Goal: Task Accomplishment & Management: Manage account settings

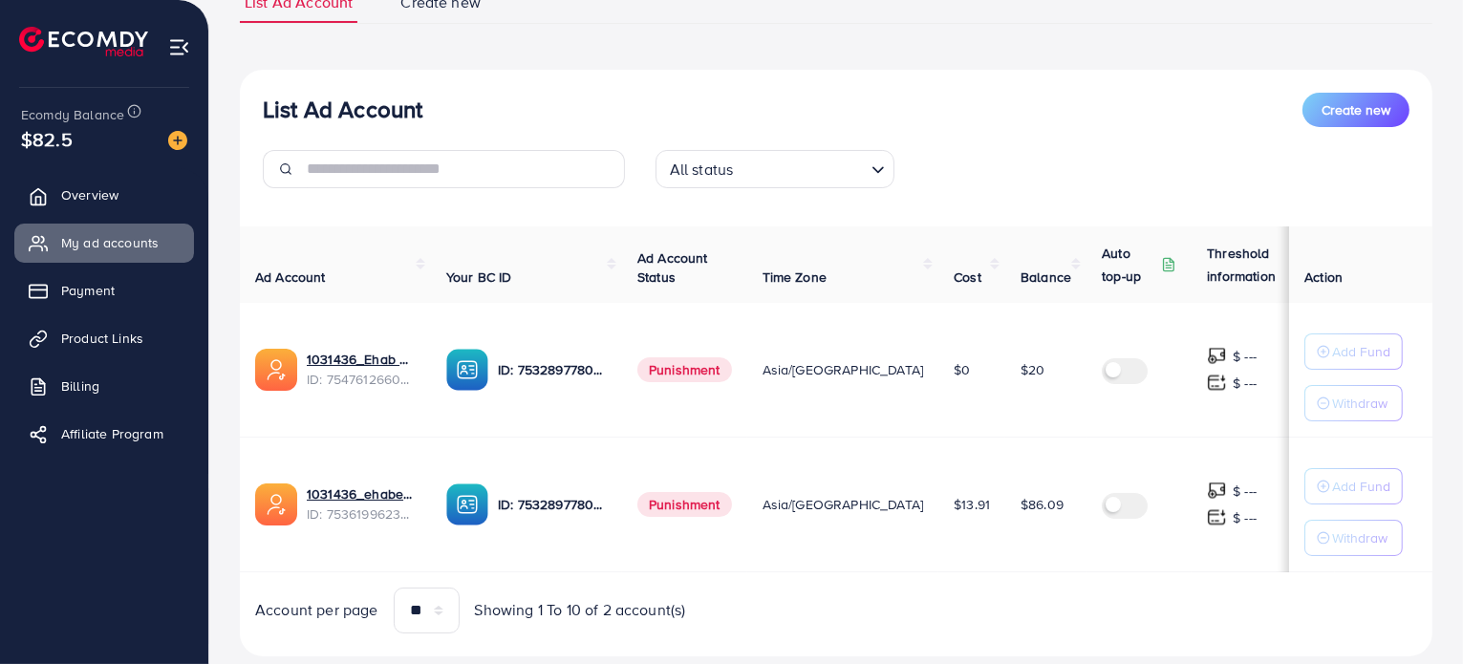
scroll to position [203, 0]
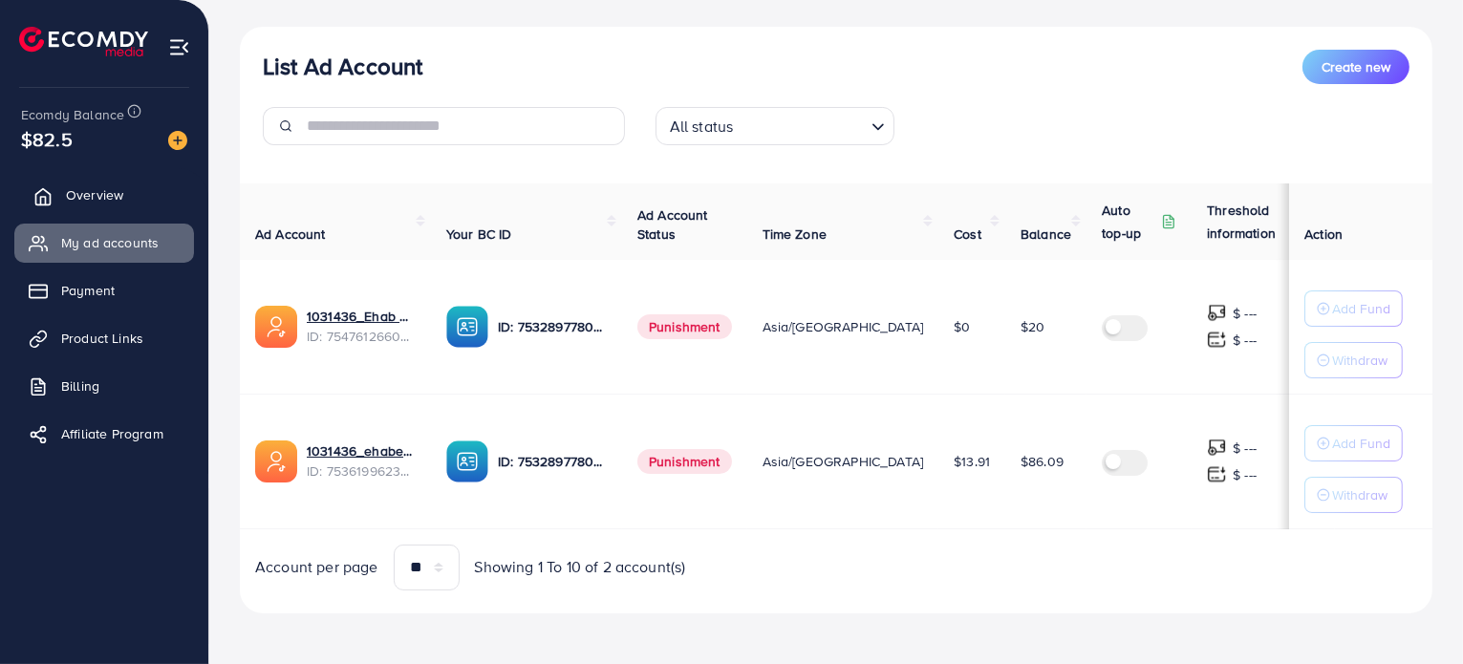
click at [69, 190] on span "Overview" at bounding box center [94, 194] width 57 height 19
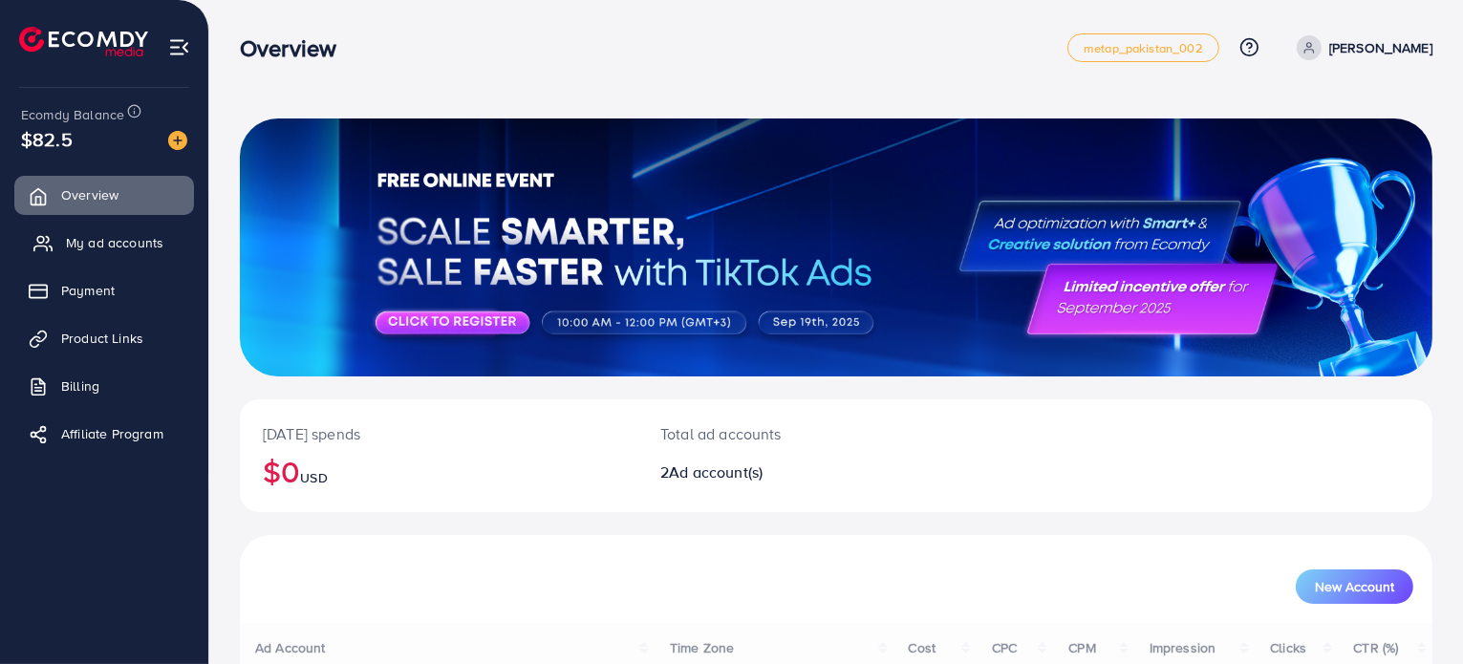
click at [93, 237] on span "My ad accounts" at bounding box center [114, 242] width 97 height 19
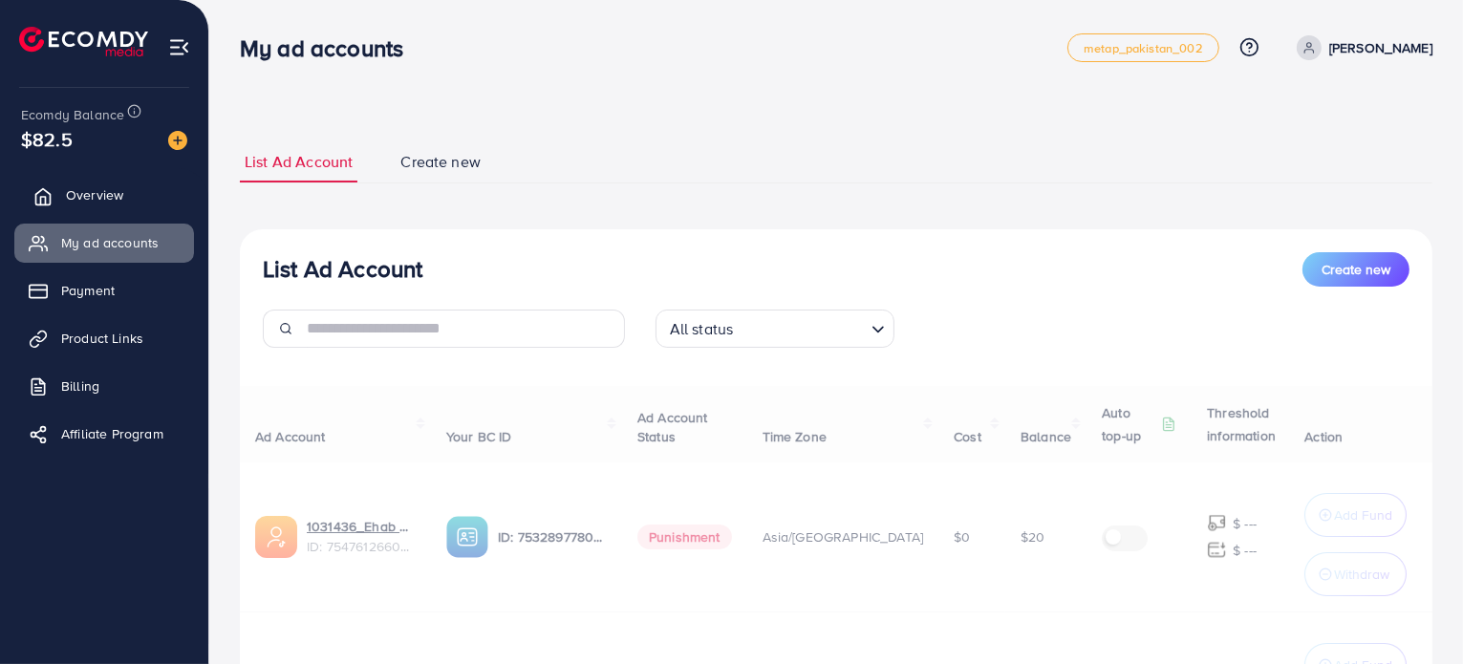
click at [99, 205] on link "Overview" at bounding box center [104, 195] width 180 height 38
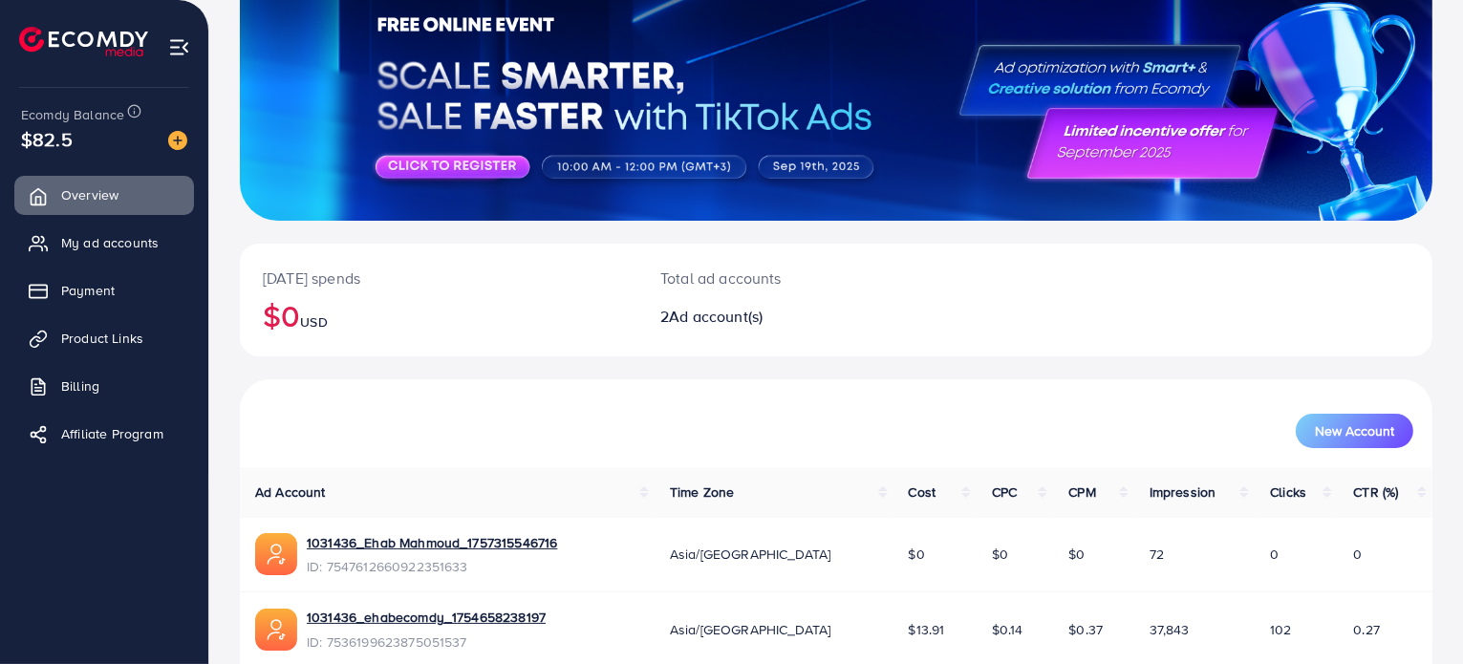
scroll to position [239, 0]
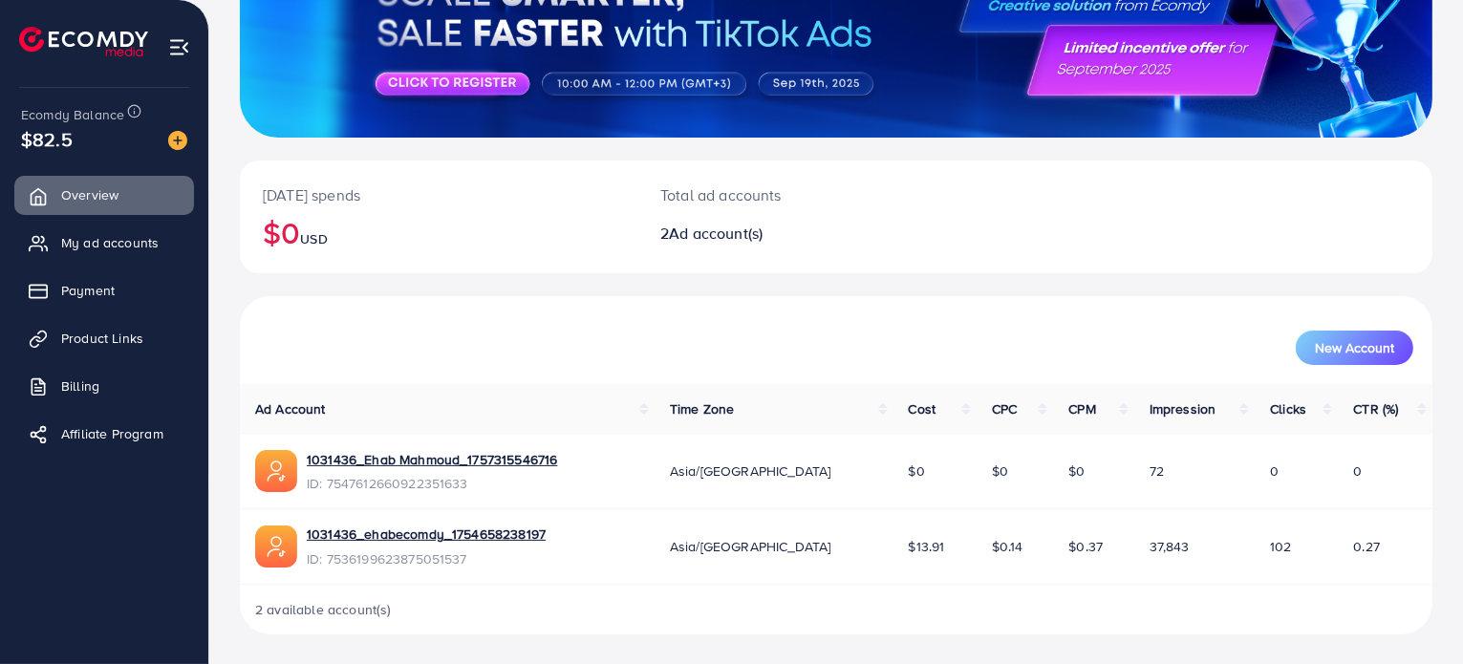
drag, startPoint x: 72, startPoint y: 135, endPoint x: 11, endPoint y: 136, distance: 60.2
click at [11, 136] on div "Ecomdy Balance $82.5 Overview My ad accounts Payment Product Links Billing Affi…" at bounding box center [104, 332] width 209 height 664
click at [107, 146] on div "$82.5" at bounding box center [104, 139] width 166 height 28
click at [105, 238] on span "My ad accounts" at bounding box center [114, 242] width 97 height 19
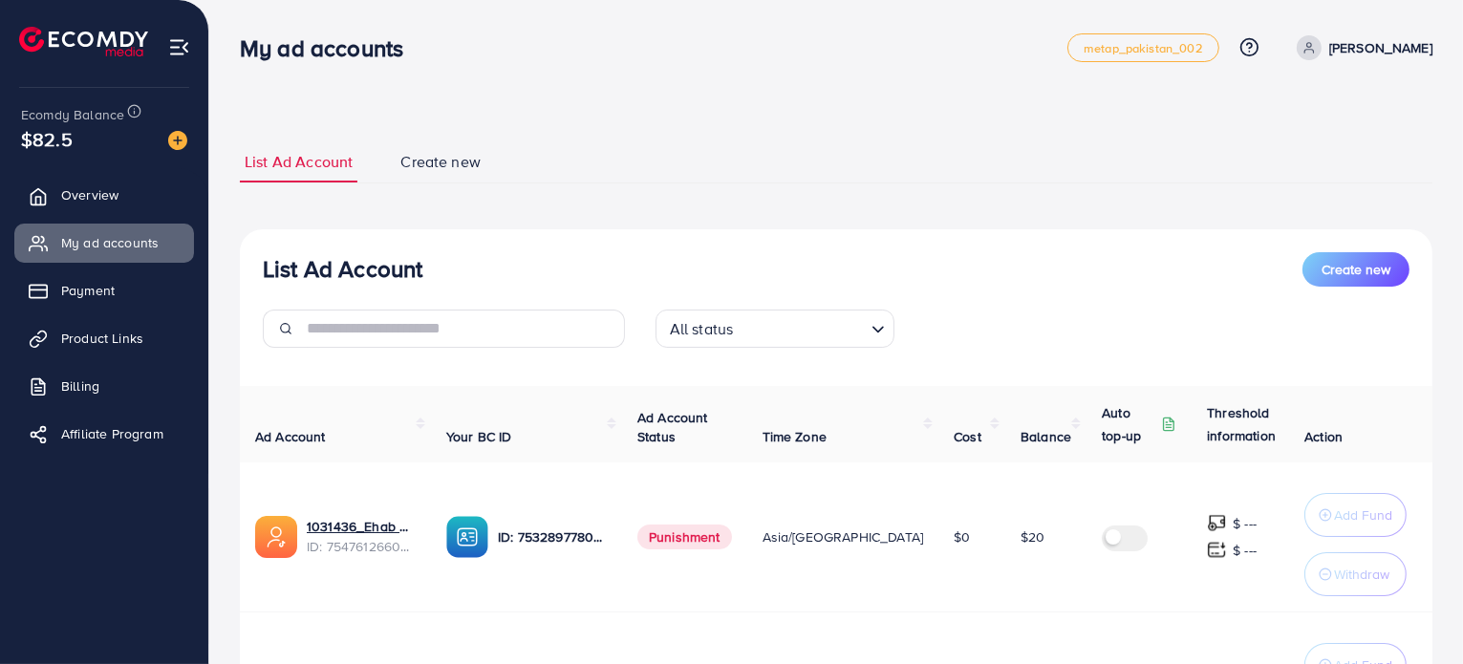
scroll to position [233, 0]
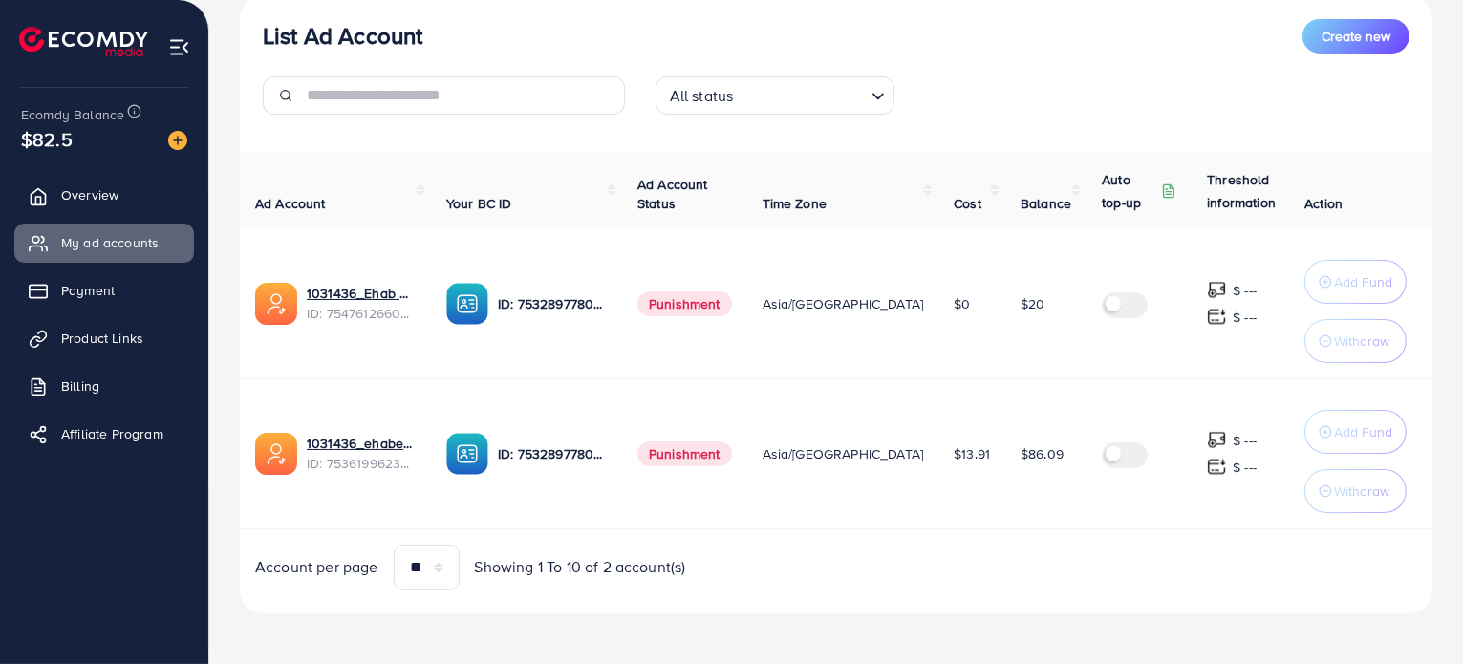
click at [857, 454] on label at bounding box center [1129, 454] width 54 height 22
click at [857, 297] on label at bounding box center [1129, 303] width 54 height 22
drag, startPoint x: 681, startPoint y: 303, endPoint x: 799, endPoint y: 319, distance: 119.6
click at [799, 319] on tr "1031436_Ehab Mahmoud_1757315546716 ID: 7547612660922351633 ID: 7532897780960952…" at bounding box center [859, 304] width 1239 height 150
click at [709, 315] on td "Punishment" at bounding box center [684, 304] width 125 height 150
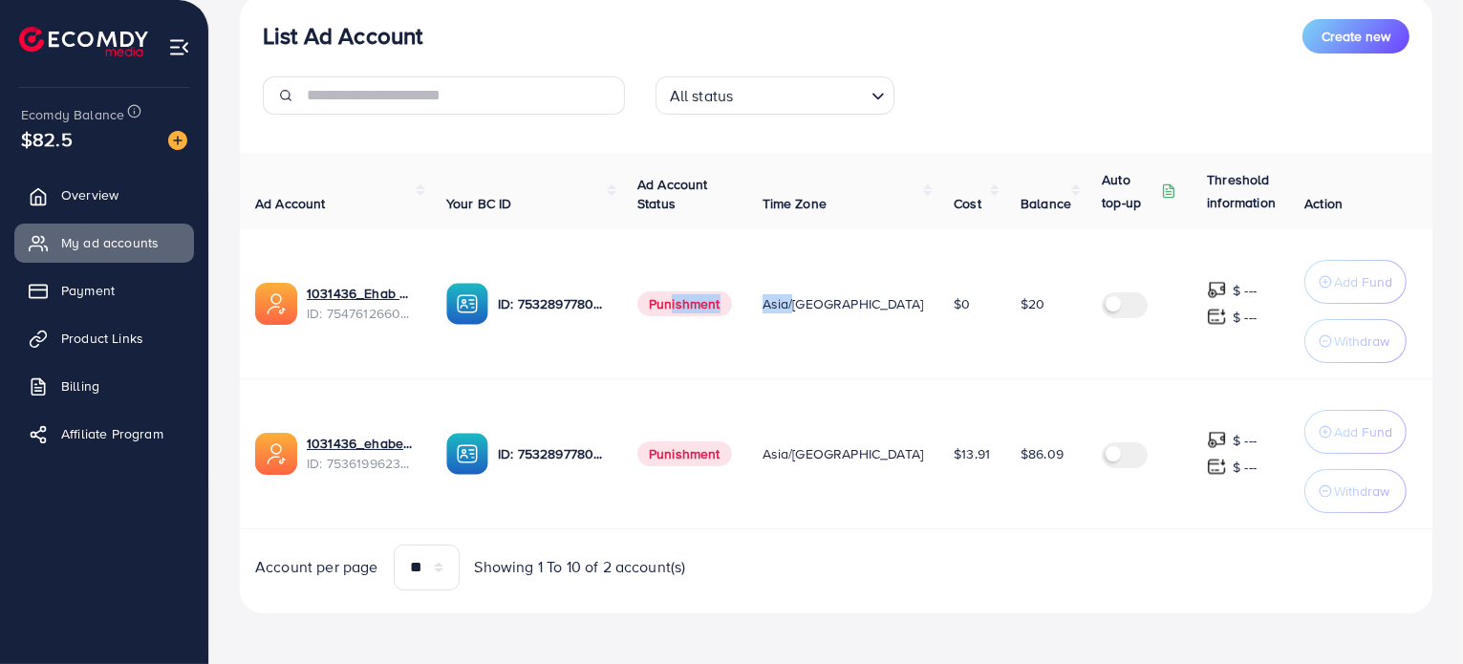
click at [706, 311] on span "Punishment" at bounding box center [685, 304] width 95 height 25
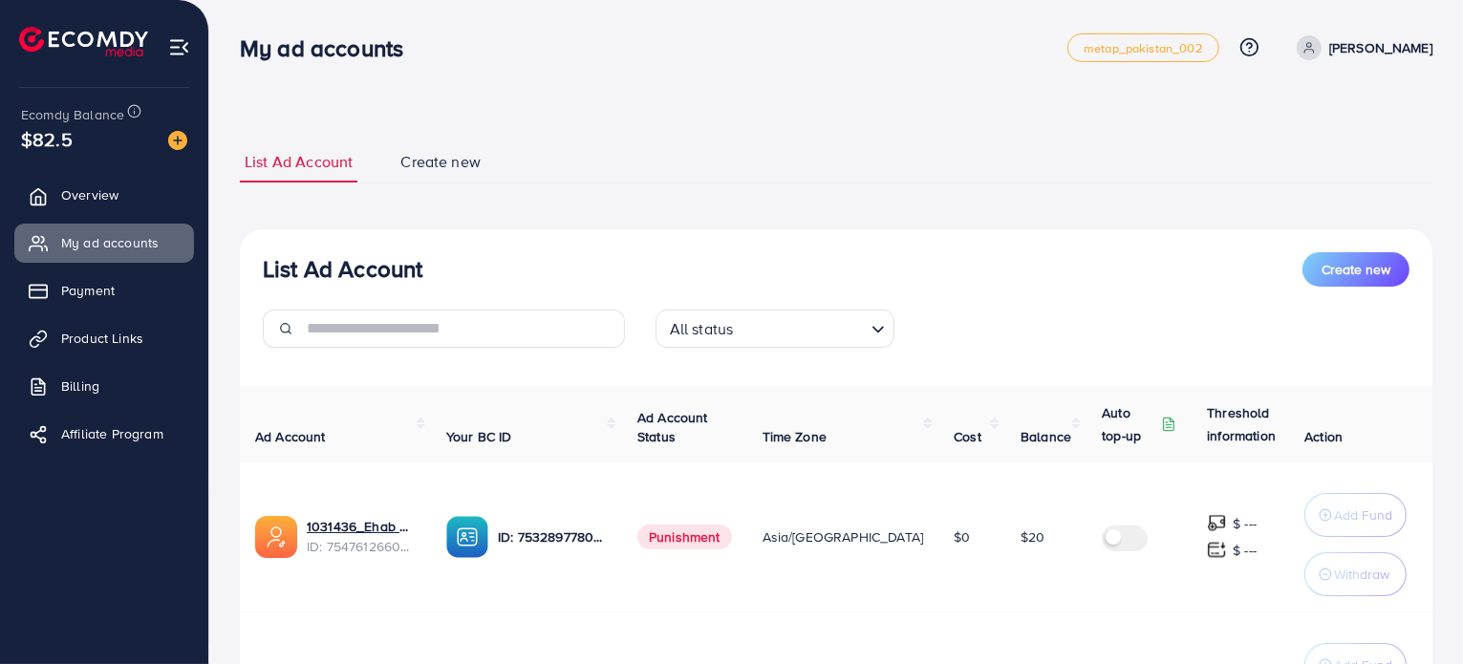
scroll to position [0, 0]
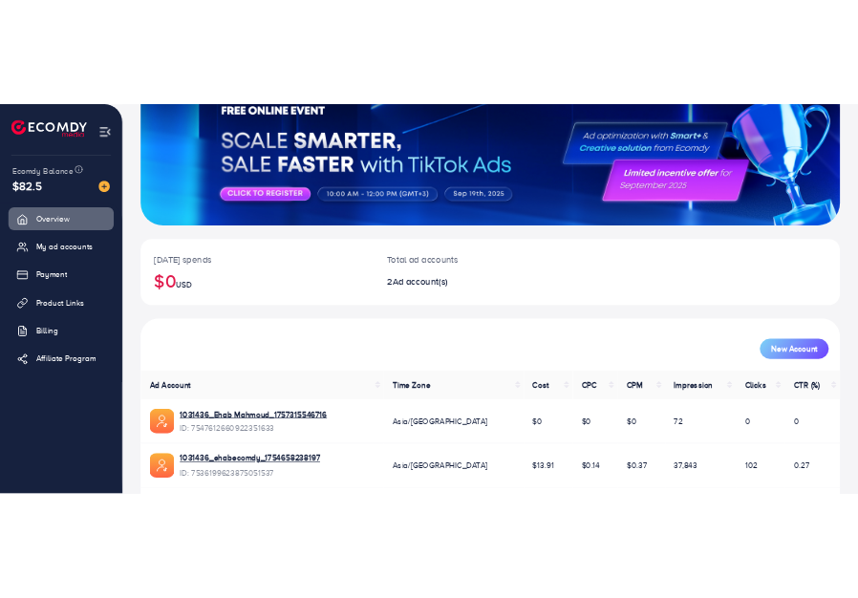
scroll to position [239, 0]
